Goal: Task Accomplishment & Management: Manage account settings

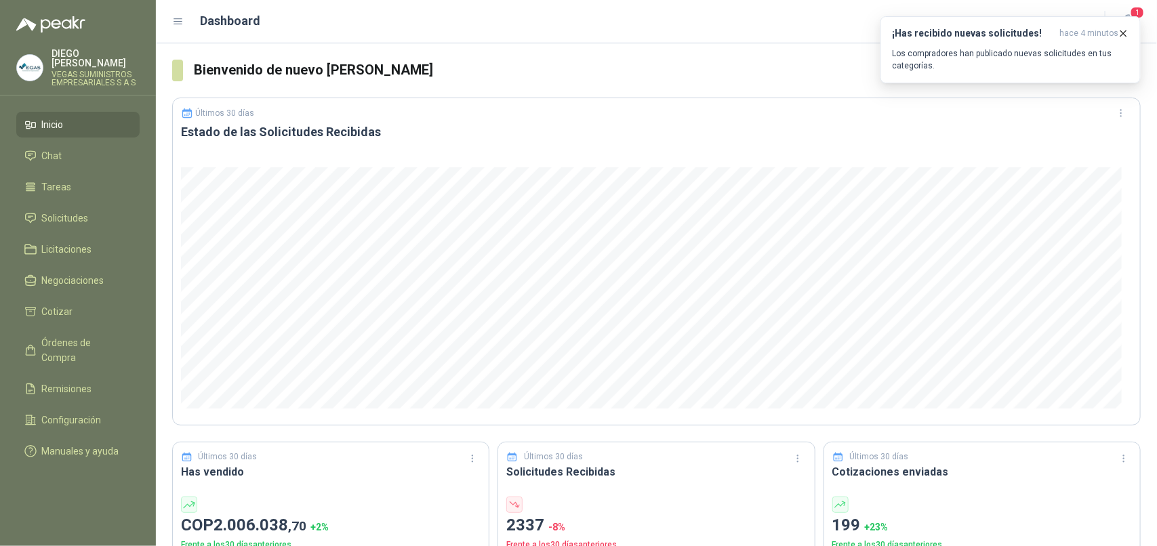
click at [1126, 30] on icon "button" at bounding box center [1123, 34] width 12 height 12
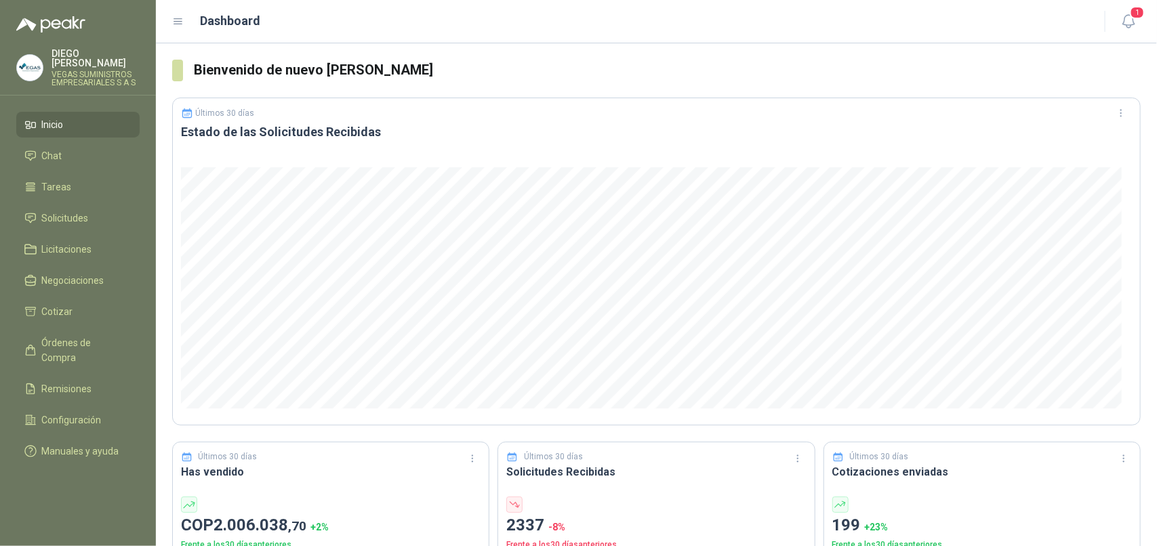
click at [1126, 30] on button "1" at bounding box center [1128, 21] width 24 height 24
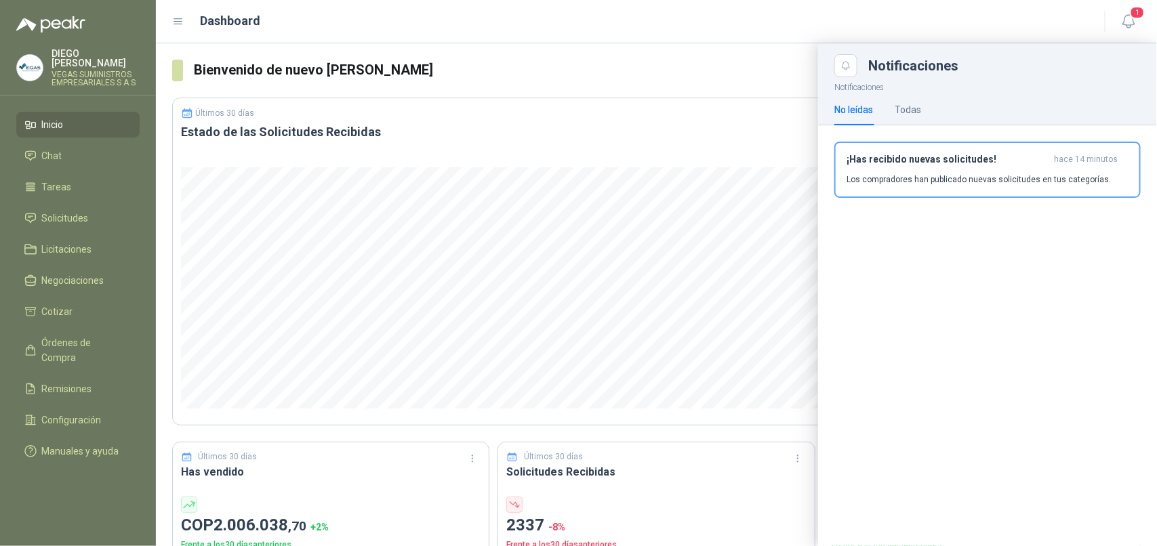
click at [998, 160] on h3 "¡Has recibido nuevas solicitudes!" at bounding box center [947, 160] width 202 height 12
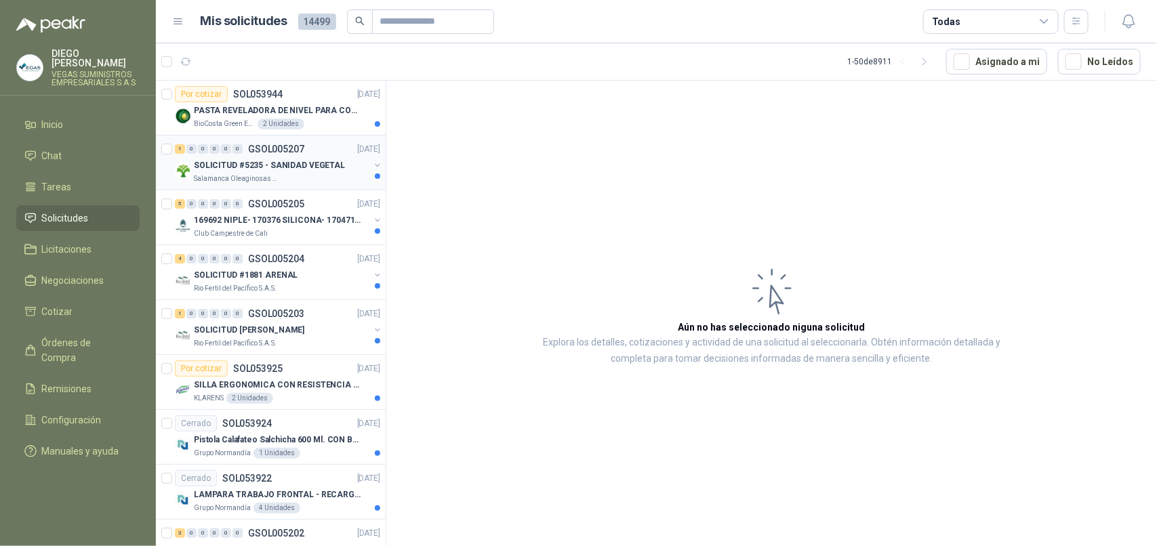
click at [228, 171] on p "SOLICITUD #5235 - SANIDAD VEGETAL" at bounding box center [269, 165] width 151 height 13
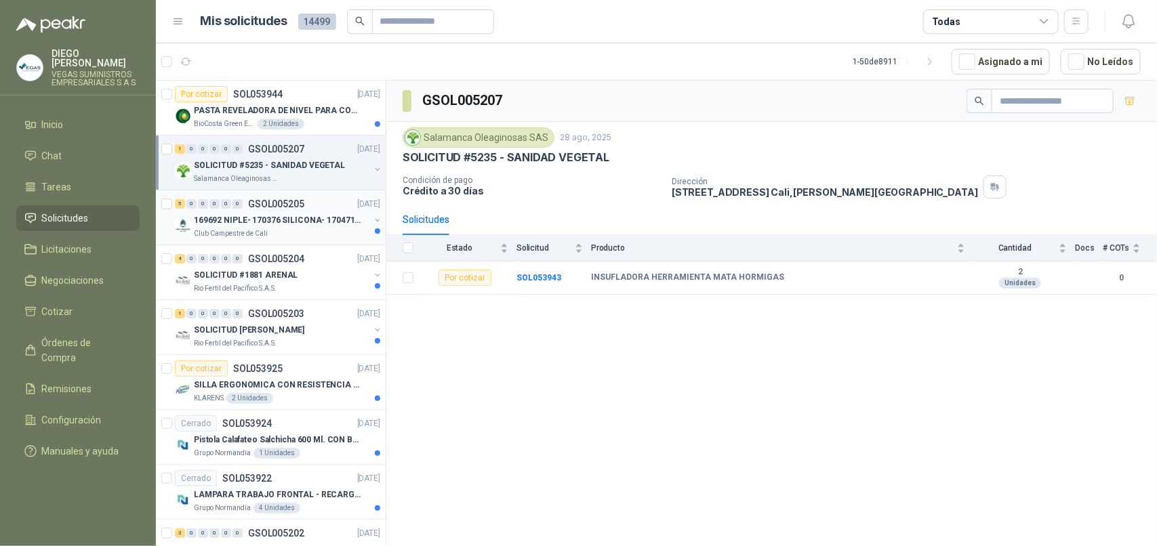
click at [280, 224] on p "169692 NIPLE- 170376 SILICONA- 170471 VALVULA REG" at bounding box center [278, 220] width 169 height 13
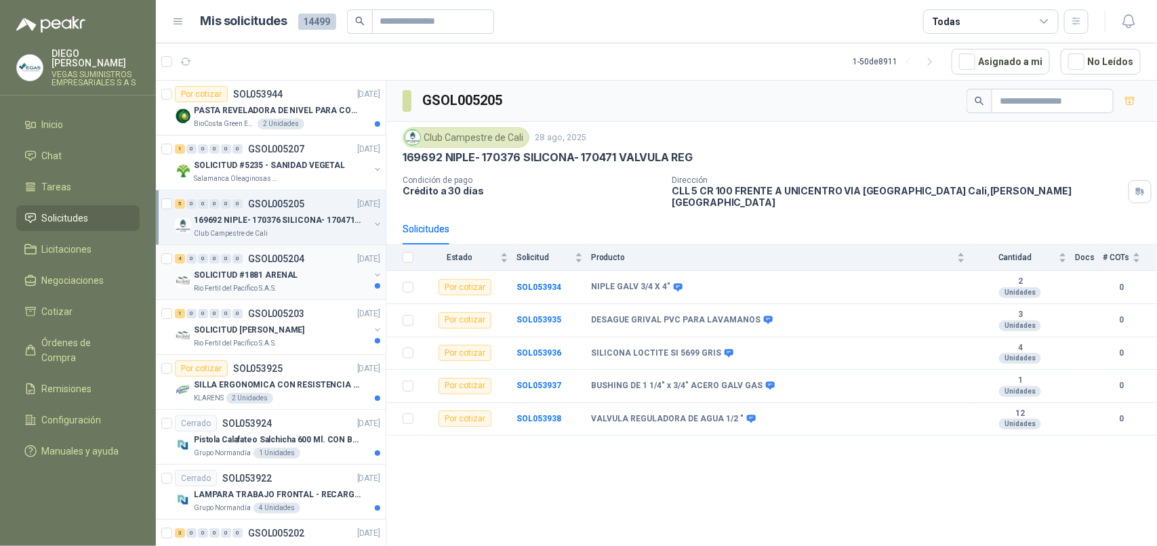
click at [271, 289] on p "Rio Fertil del Pacífico S.A.S." at bounding box center [235, 288] width 83 height 11
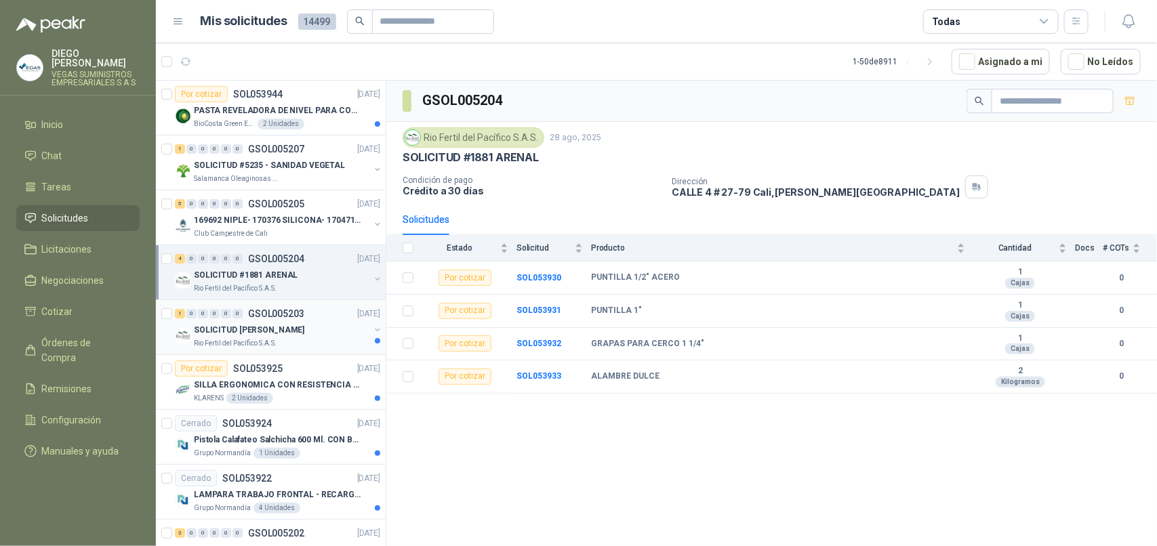
click at [289, 343] on div "Rio Fertil del Pacífico S.A.S." at bounding box center [281, 343] width 175 height 11
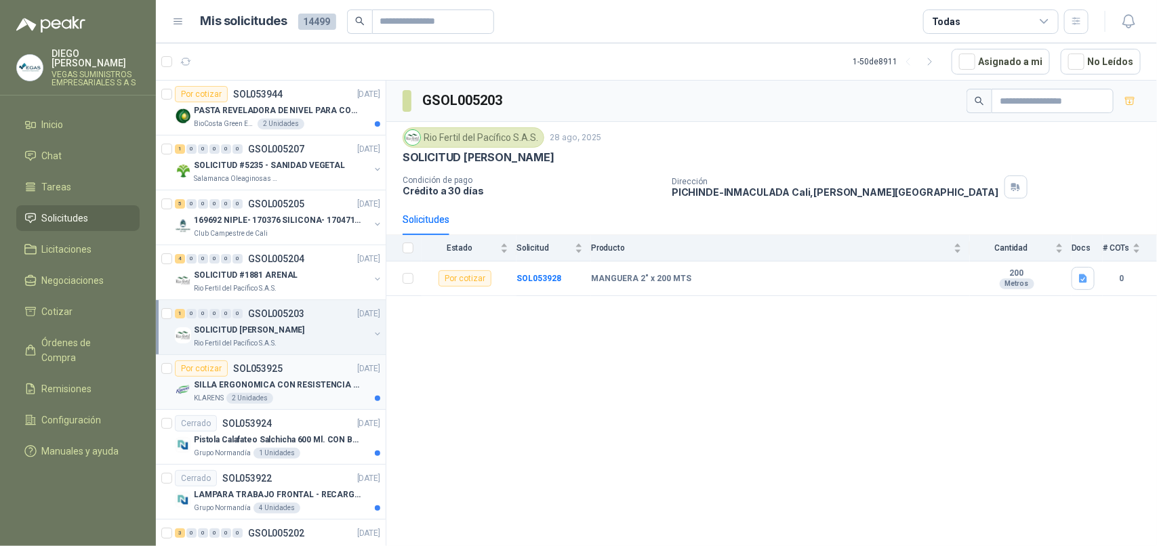
click at [299, 400] on div "KLARENS 2 Unidades" at bounding box center [287, 398] width 186 height 11
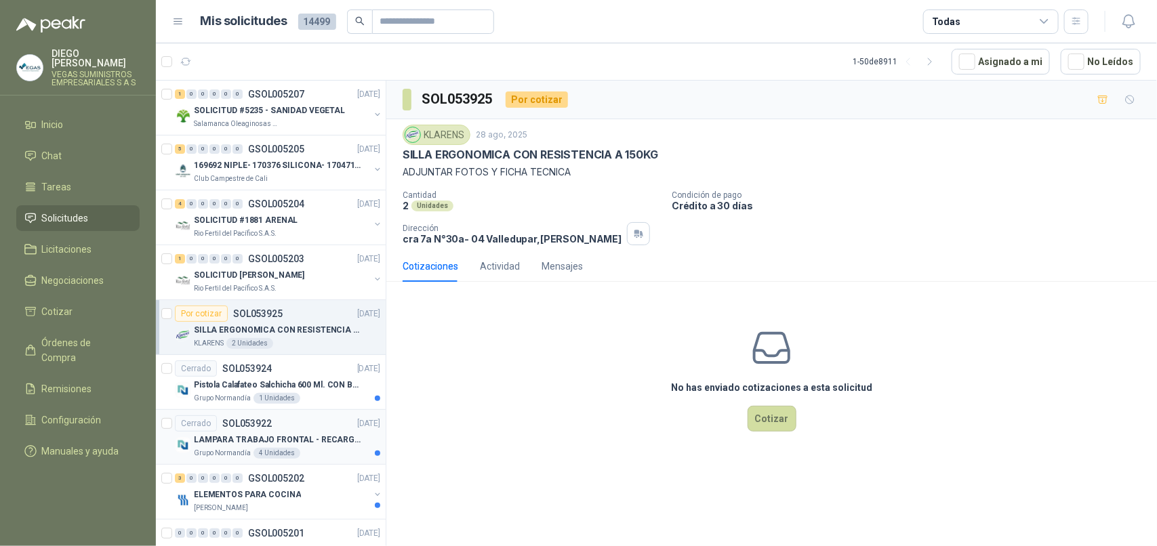
scroll to position [85, 0]
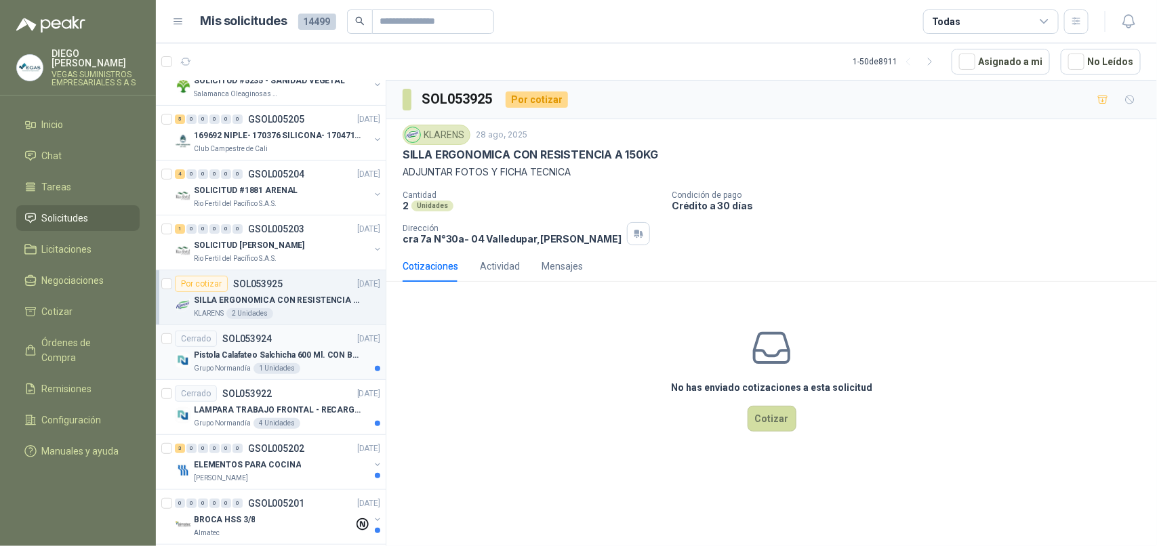
click at [299, 360] on p "Pistola Calafateo Salchicha 600 Ml. CON BOQUILLA" at bounding box center [278, 355] width 169 height 13
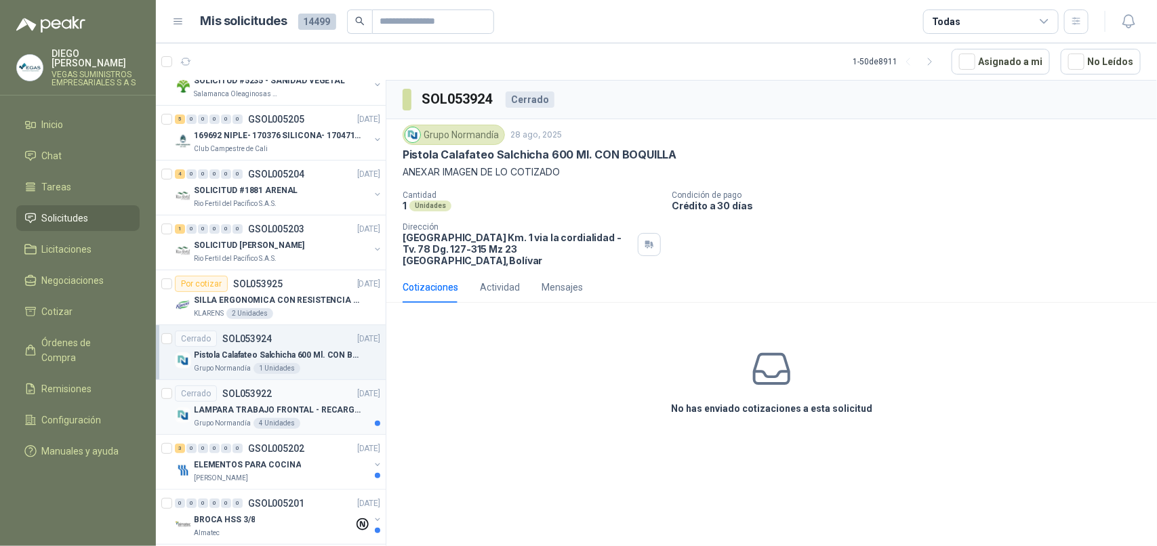
click at [310, 420] on div "Grupo [PERSON_NAME] 4 Unidades" at bounding box center [287, 423] width 186 height 11
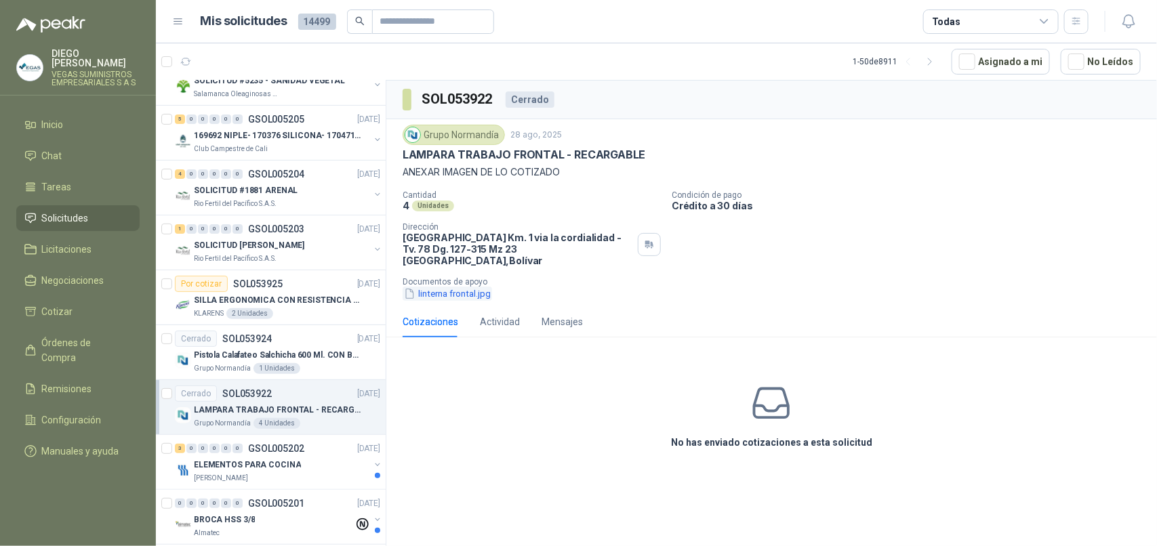
click at [451, 287] on button "linterna frontal.jpg" at bounding box center [446, 294] width 89 height 14
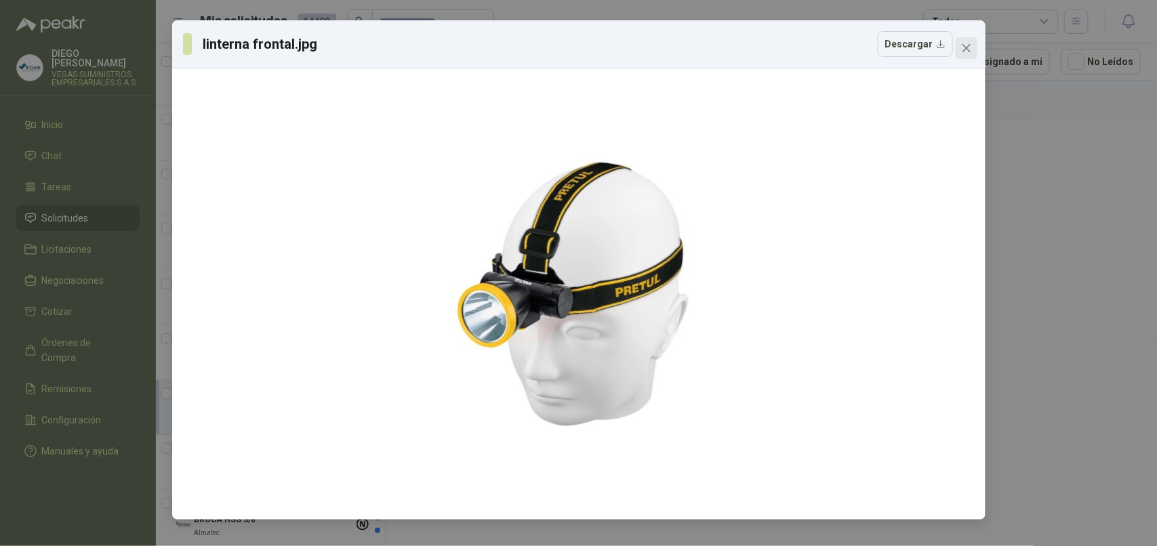
click at [962, 48] on icon "close" at bounding box center [966, 48] width 11 height 11
